Goal: Information Seeking & Learning: Understand process/instructions

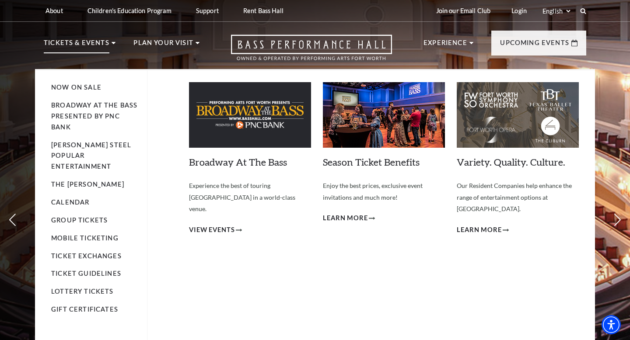
click at [103, 46] on p "Tickets & Events" at bounding box center [77, 46] width 66 height 16
click at [88, 253] on link "Ticket Exchanges" at bounding box center [86, 256] width 70 height 7
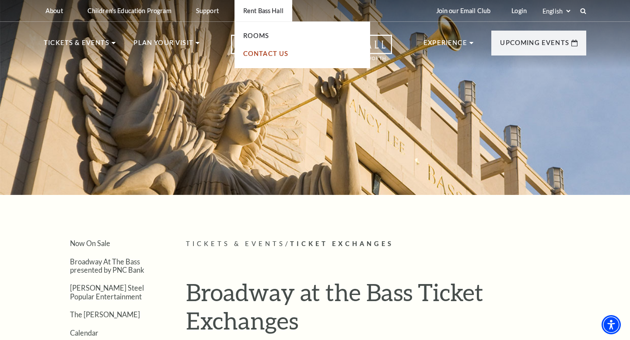
click at [267, 54] on link "Contact Us" at bounding box center [266, 53] width 46 height 7
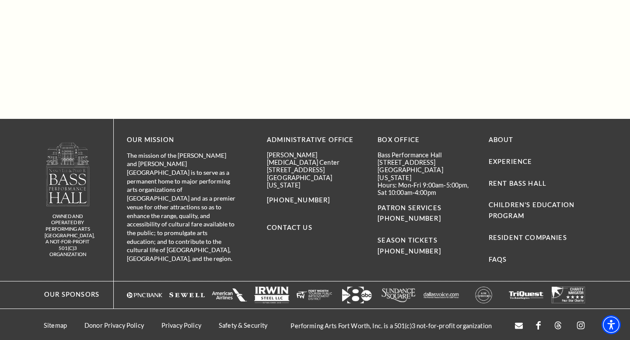
scroll to position [830, 0]
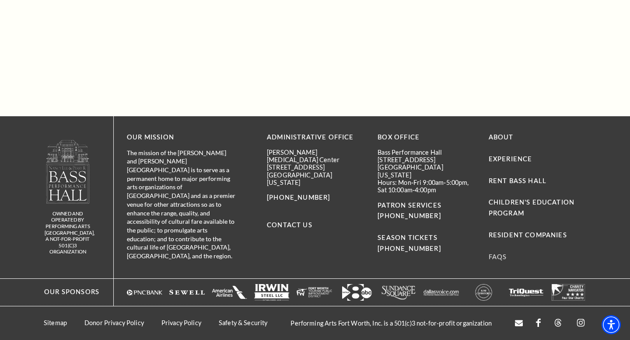
click at [501, 259] on link "FAQs" at bounding box center [498, 256] width 18 height 7
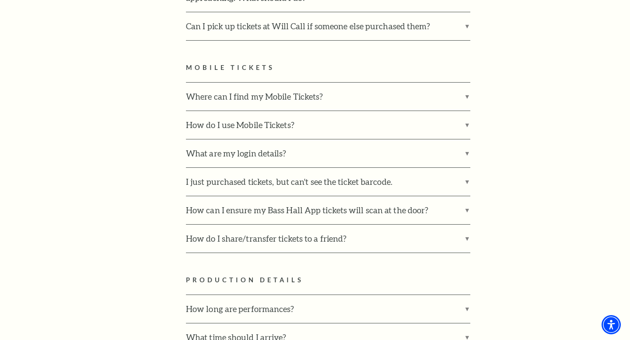
scroll to position [818, 0]
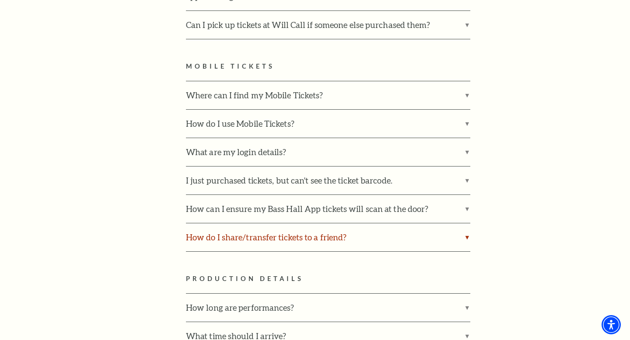
click at [338, 225] on label "How do I share/transfer tickets to a friend?" at bounding box center [328, 238] width 284 height 28
click at [0, 0] on input "How do I share/transfer tickets to a friend?" at bounding box center [0, 0] width 0 height 0
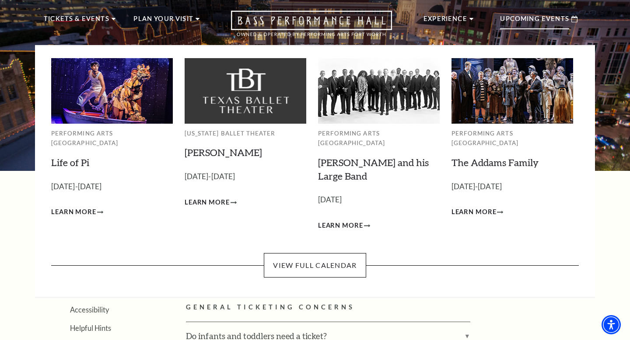
scroll to position [0, 0]
